Goal: Transaction & Acquisition: Purchase product/service

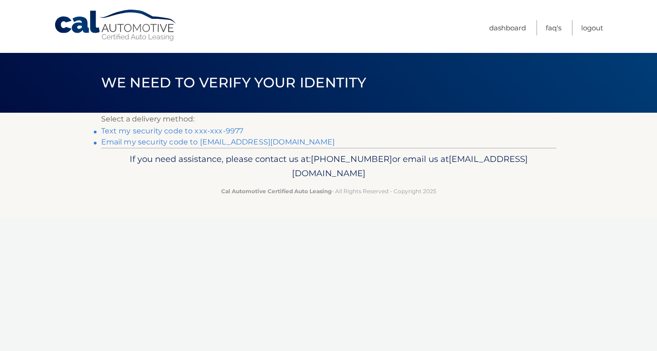
click at [193, 130] on link "Text my security code to xxx-xxx-9977" at bounding box center [172, 131] width 143 height 9
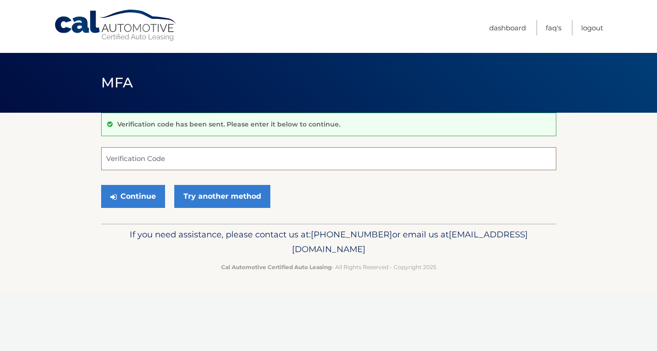
click at [188, 155] on input "Verification Code" at bounding box center [328, 158] width 455 height 23
click at [299, 189] on div "Continue Try another method" at bounding box center [328, 196] width 455 height 31
click at [274, 153] on input "Verification Code" at bounding box center [328, 158] width 455 height 23
type input "474009"
click at [342, 196] on div "Continue Try another method" at bounding box center [328, 196] width 455 height 31
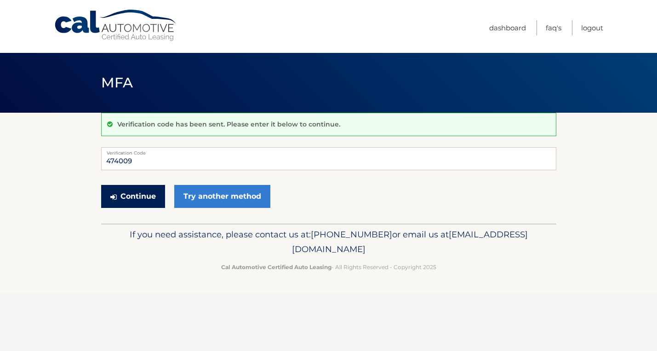
click at [137, 196] on button "Continue" at bounding box center [133, 196] width 64 height 23
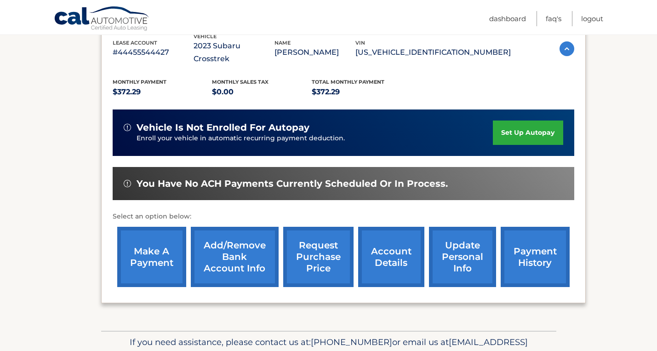
scroll to position [171, 0]
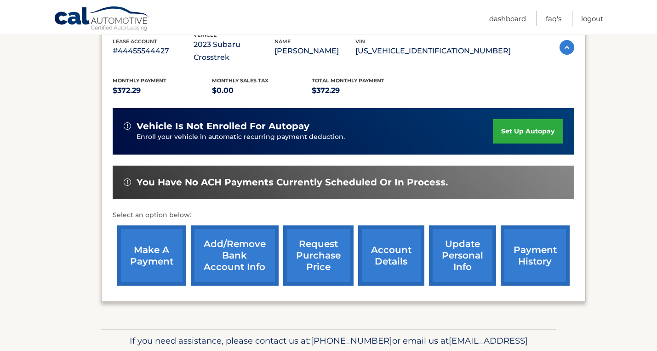
click at [153, 238] on link "make a payment" at bounding box center [151, 255] width 69 height 60
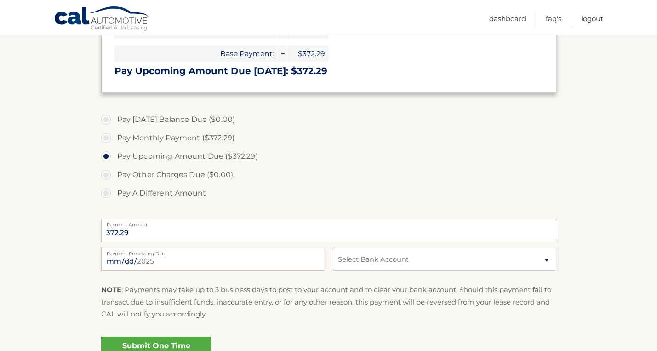
scroll to position [230, 0]
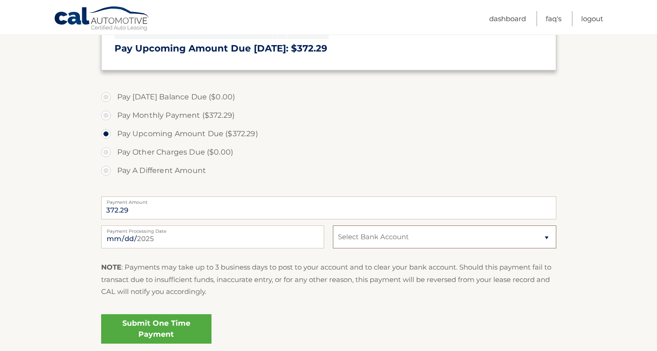
select select "NDc0NWQ2NmYtZTEwYy00MTE3LTlhNDktNGI4ZTc0ZGQ0ODMy"
click option "Checking BROADVIEW FCU *****1183" at bounding box center [0, 0] width 0 height 0
click at [353, 292] on p "NOTE : Payments may take up to 3 business days to post to your account and to c…" at bounding box center [328, 279] width 455 height 36
click at [173, 333] on link "Submit One Time Payment" at bounding box center [156, 328] width 110 height 29
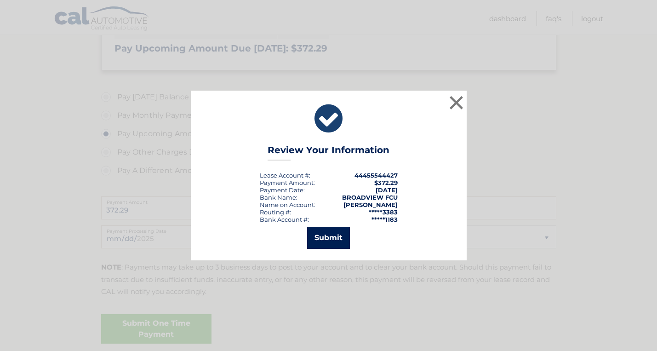
click at [332, 240] on button "Submit" at bounding box center [328, 238] width 43 height 22
